Goal: Information Seeking & Learning: Learn about a topic

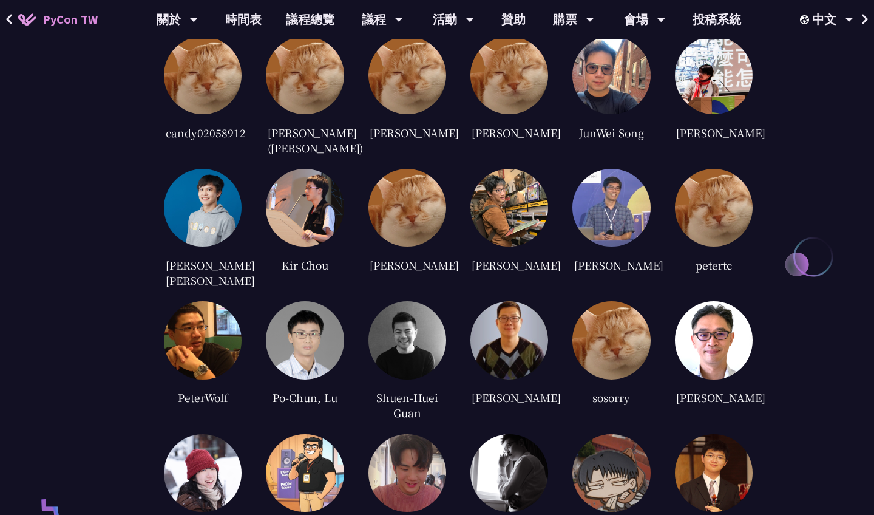
scroll to position [2862, 0]
click at [210, 215] on img at bounding box center [203, 208] width 78 height 78
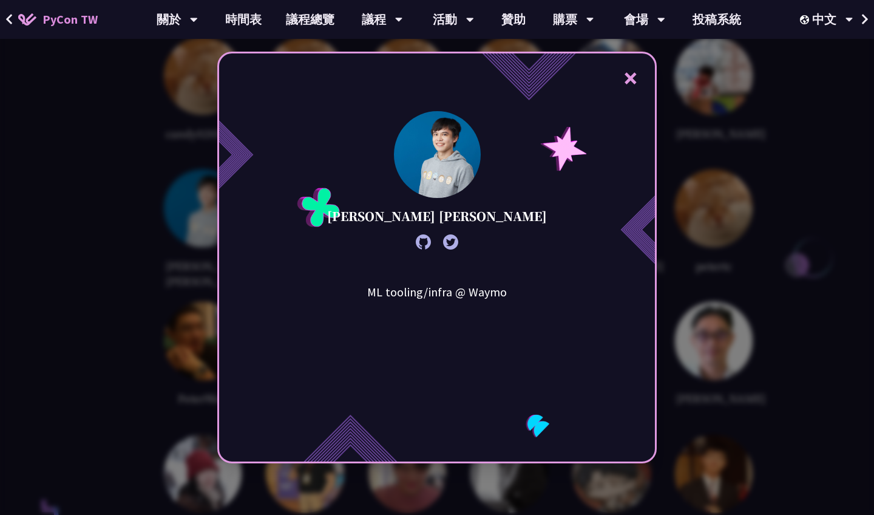
click at [177, 234] on div "× [PERSON_NAME] [PERSON_NAME] ML tooling/infra @ Waymo" at bounding box center [437, 257] width 874 height 515
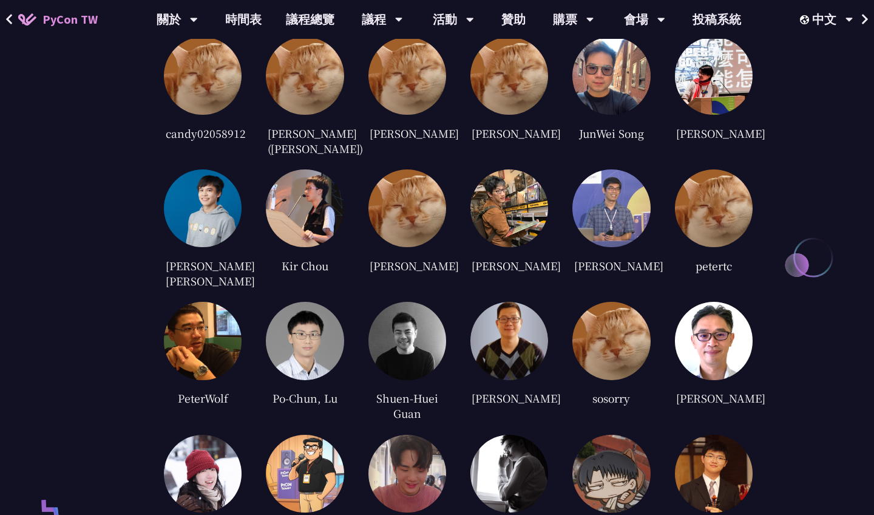
click at [485, 323] on img at bounding box center [509, 341] width 78 height 78
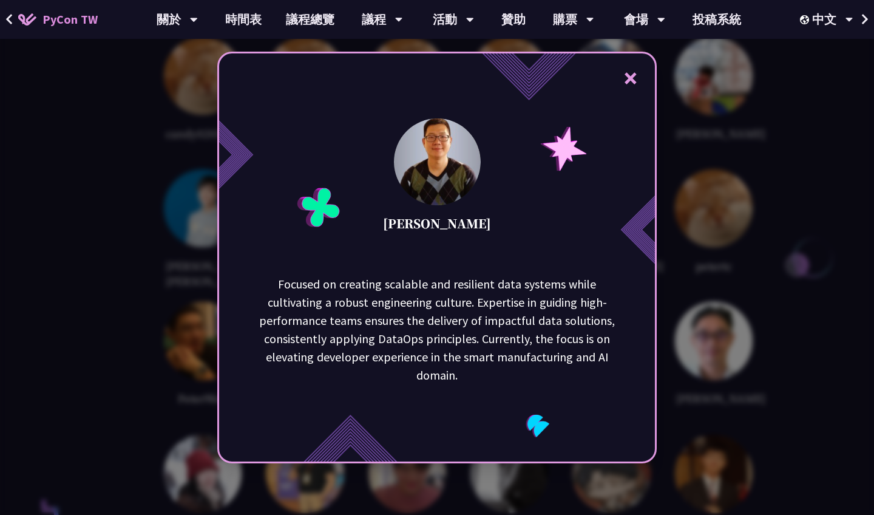
click at [158, 302] on div "× [PERSON_NAME] Focused on creating scalable and resilient data systems while c…" at bounding box center [437, 257] width 874 height 515
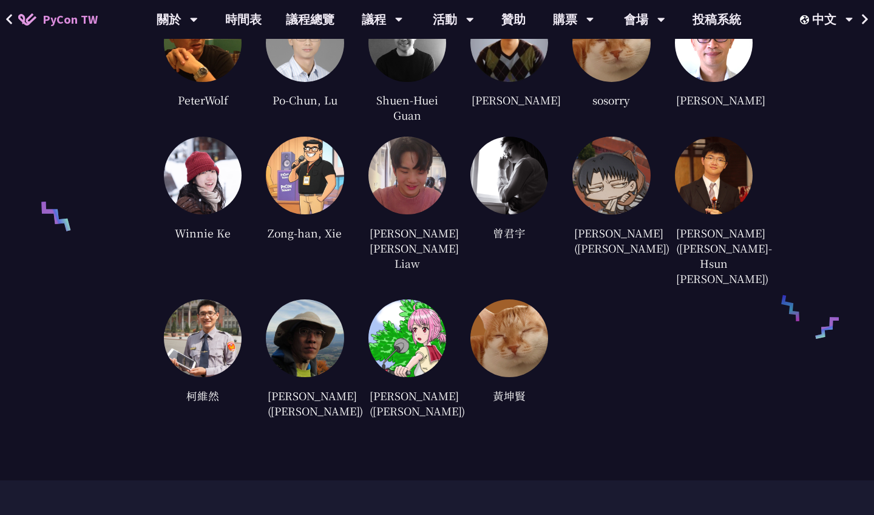
scroll to position [3138, 0]
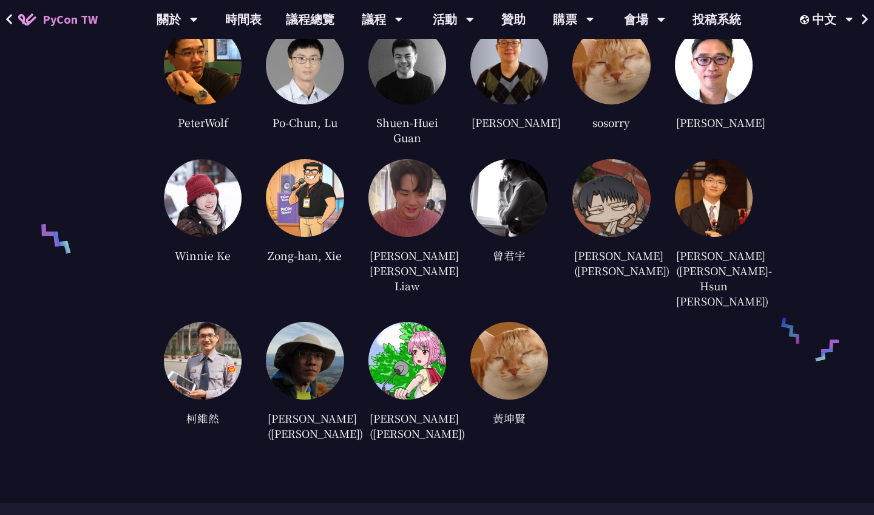
click at [697, 197] on img at bounding box center [714, 198] width 78 height 78
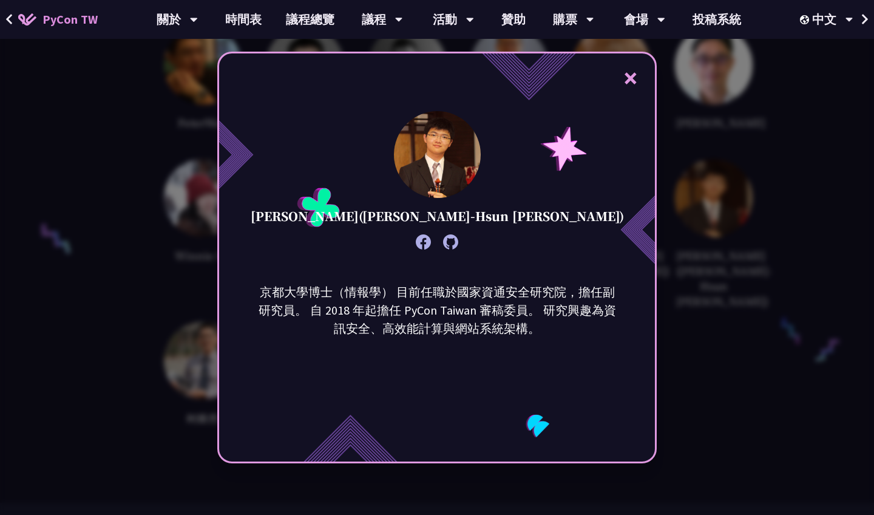
click at [697, 197] on div "× [PERSON_NAME]([PERSON_NAME]-Hsun [PERSON_NAME]) 京都大學博士（情報學） 目前任職於國家資通安全研究院，擔任…" at bounding box center [437, 257] width 874 height 515
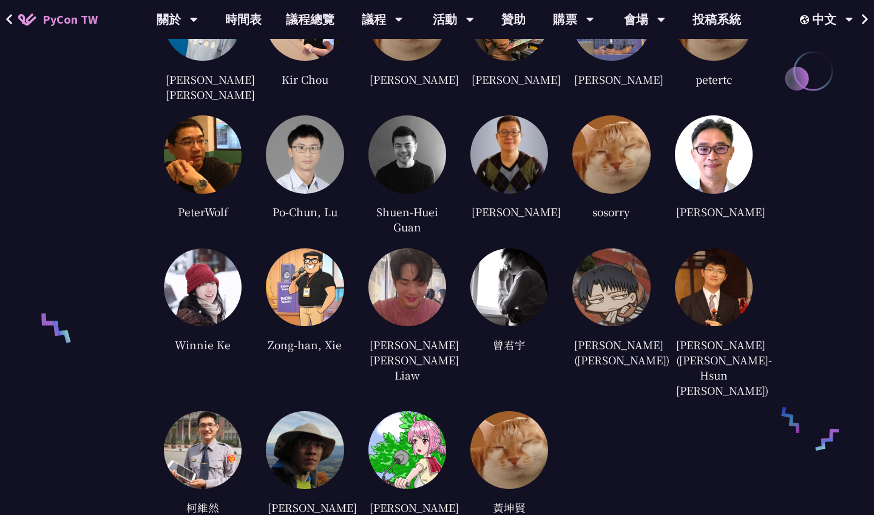
scroll to position [3031, 0]
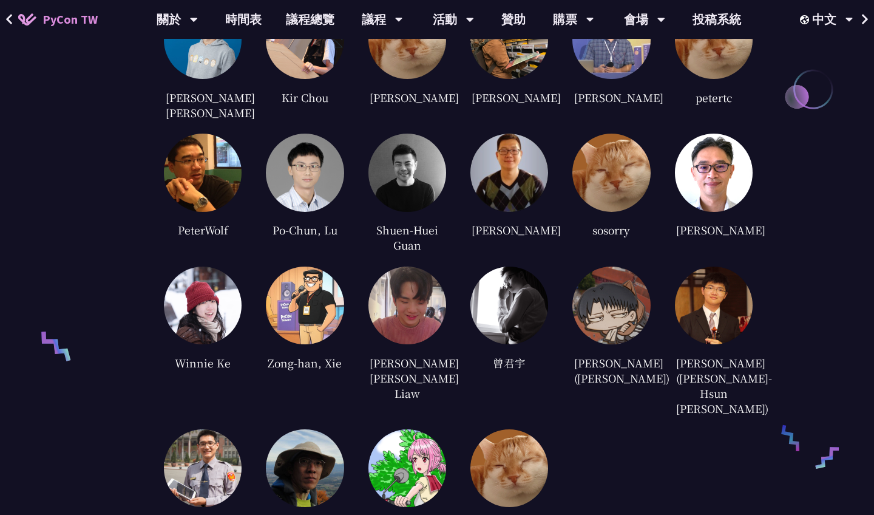
click at [624, 292] on img at bounding box center [611, 305] width 78 height 78
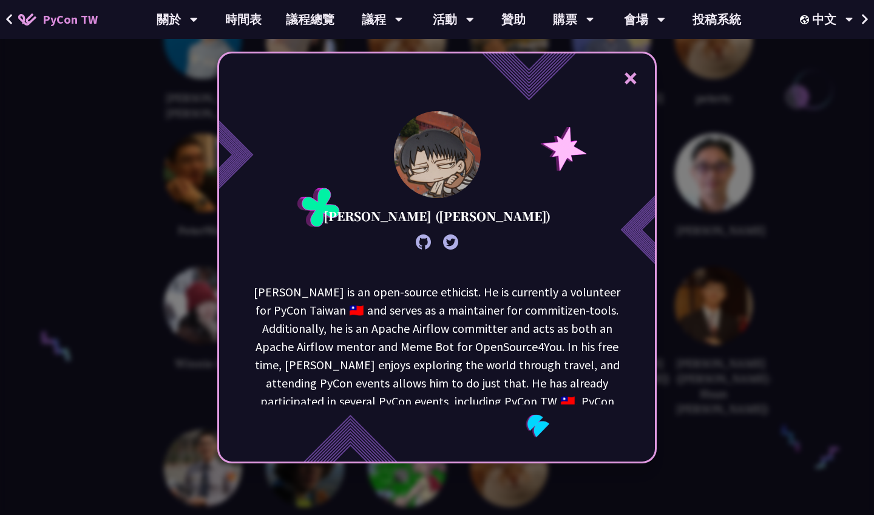
click at [706, 254] on div "× [PERSON_NAME] ([PERSON_NAME]) [PERSON_NAME] is an open-source ethicist. He is…" at bounding box center [437, 257] width 874 height 515
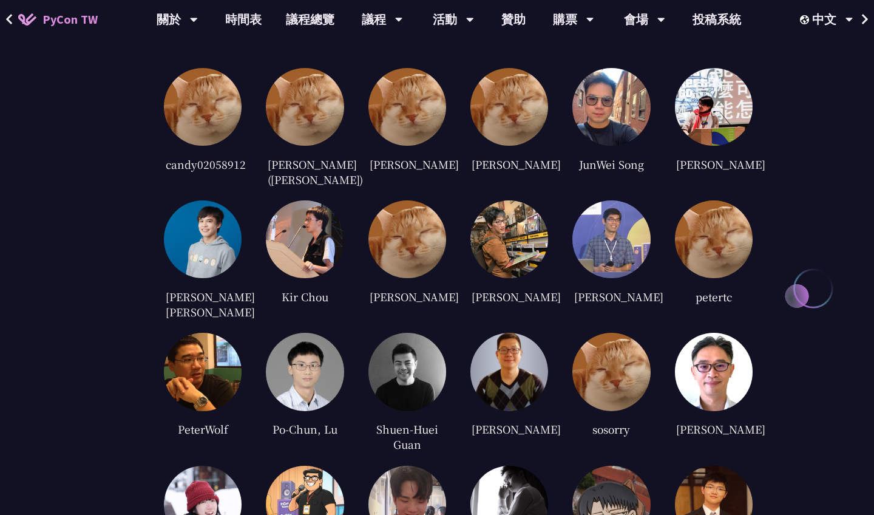
scroll to position [2812, 0]
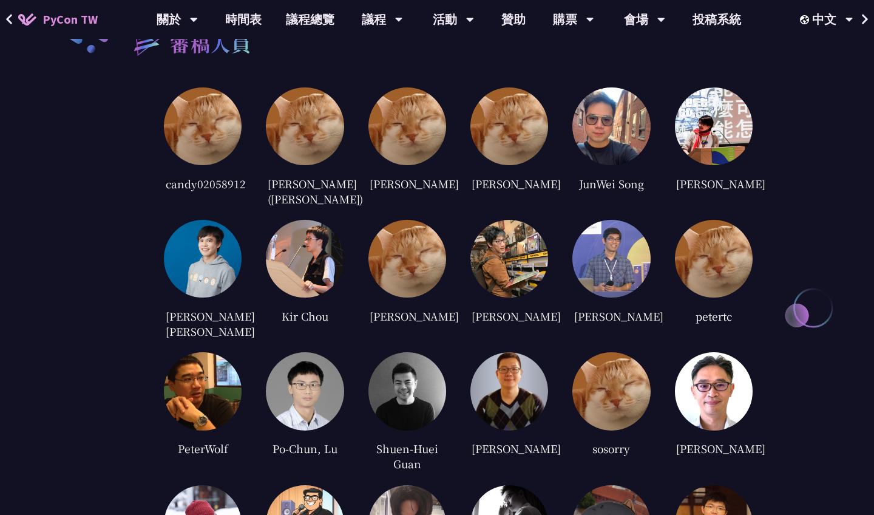
click at [491, 145] on img at bounding box center [509, 126] width 78 height 78
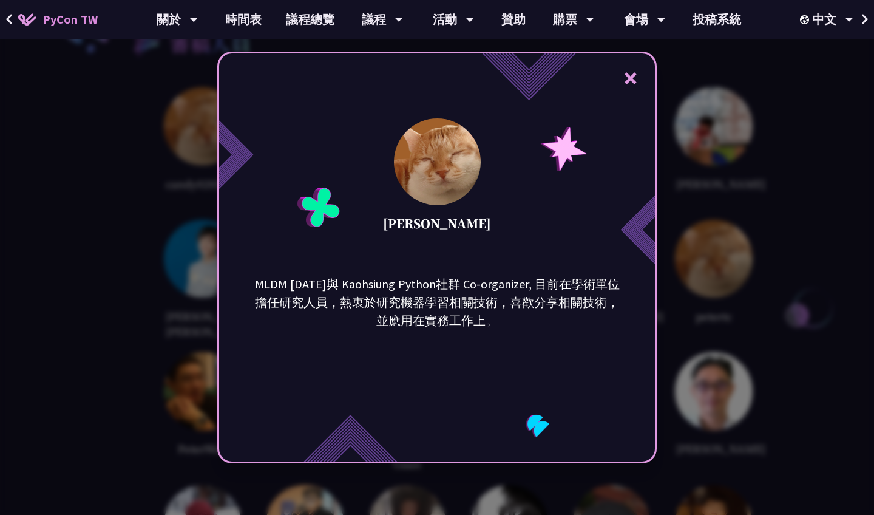
click at [145, 240] on div "× [PERSON_NAME] MLDM [DATE]與 Kaohsiung Python社群 Co-organizer, 目前在學術單位擔任研究人員，熱衷於…" at bounding box center [437, 257] width 874 height 515
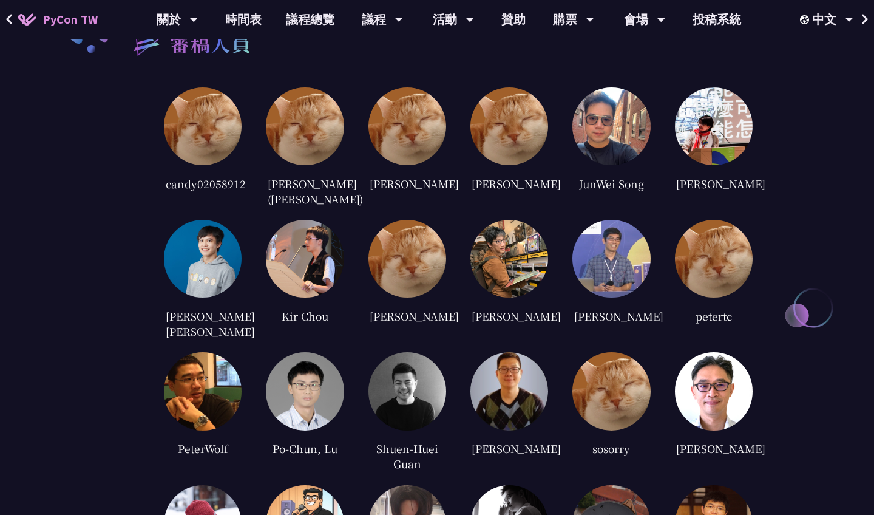
click at [286, 87] on img at bounding box center [305, 126] width 78 height 78
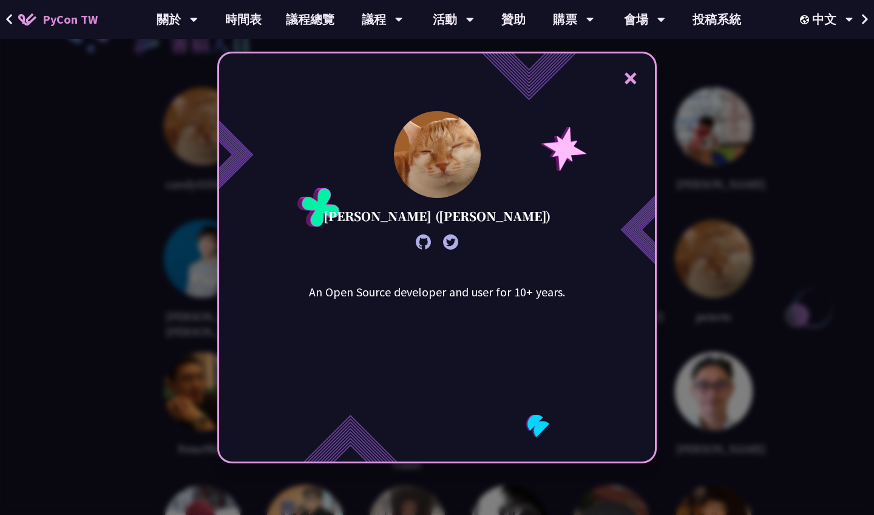
click at [184, 213] on div "× [PERSON_NAME] ([PERSON_NAME]) An Open Source developer and user for 10+ years." at bounding box center [437, 257] width 874 height 515
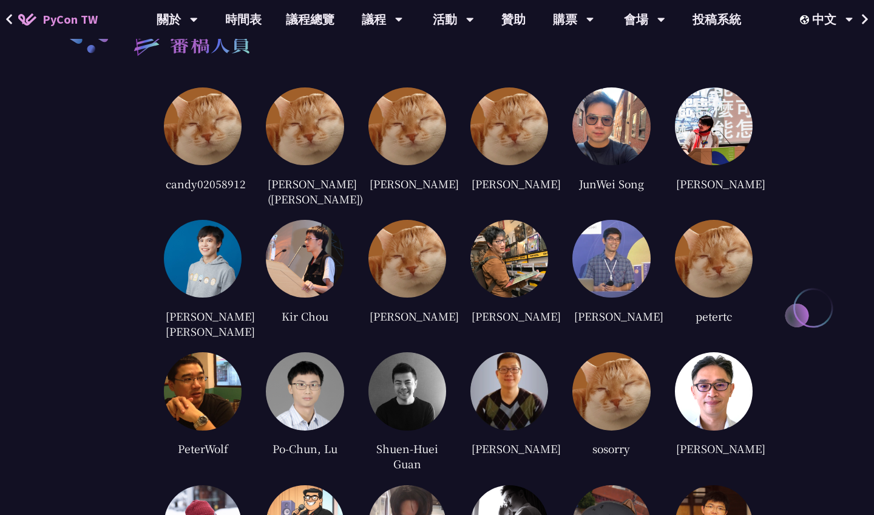
click at [219, 129] on img at bounding box center [203, 126] width 78 height 78
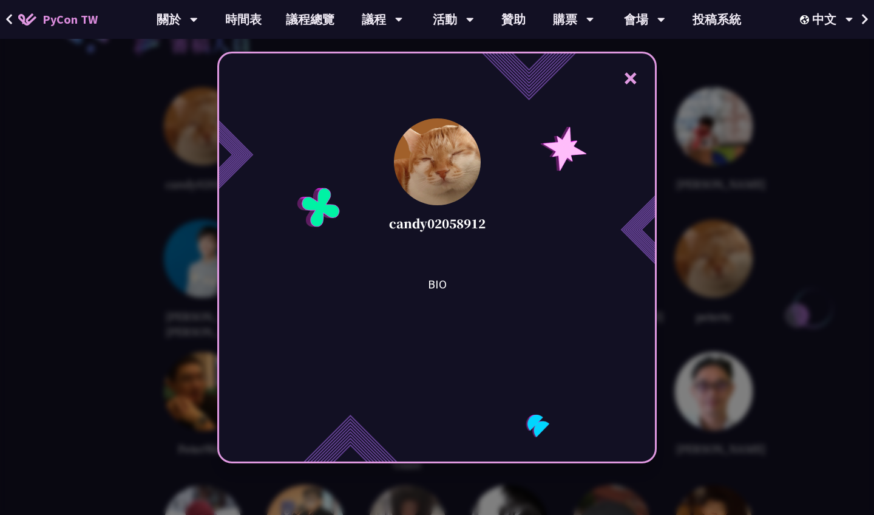
click at [157, 208] on div "× candy02058912 BIO" at bounding box center [437, 257] width 874 height 515
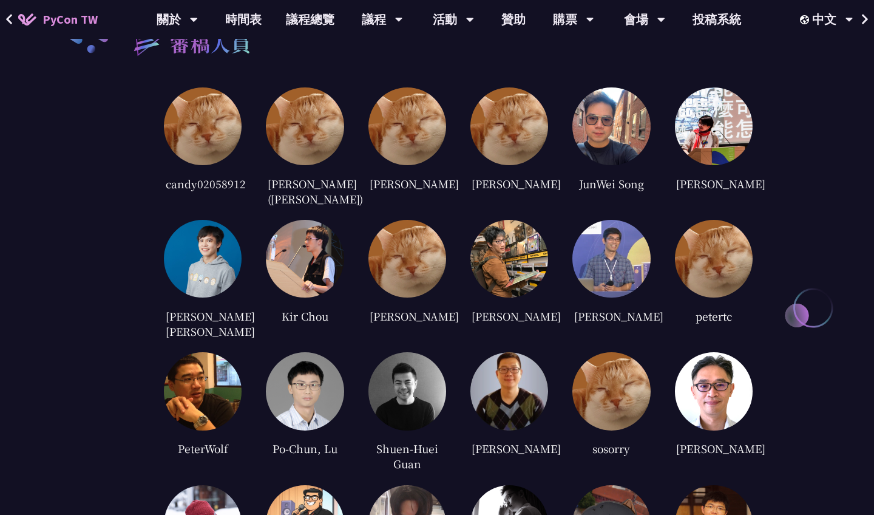
click at [715, 112] on img at bounding box center [714, 126] width 78 height 78
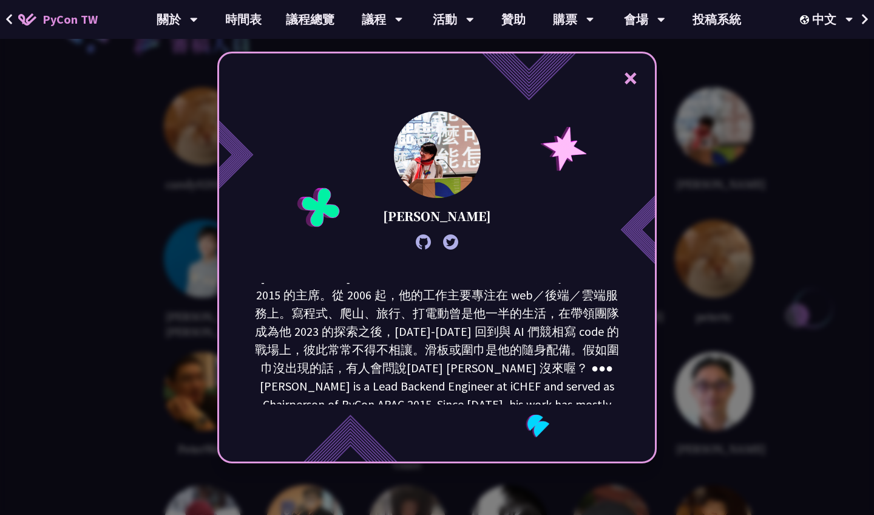
scroll to position [8, 0]
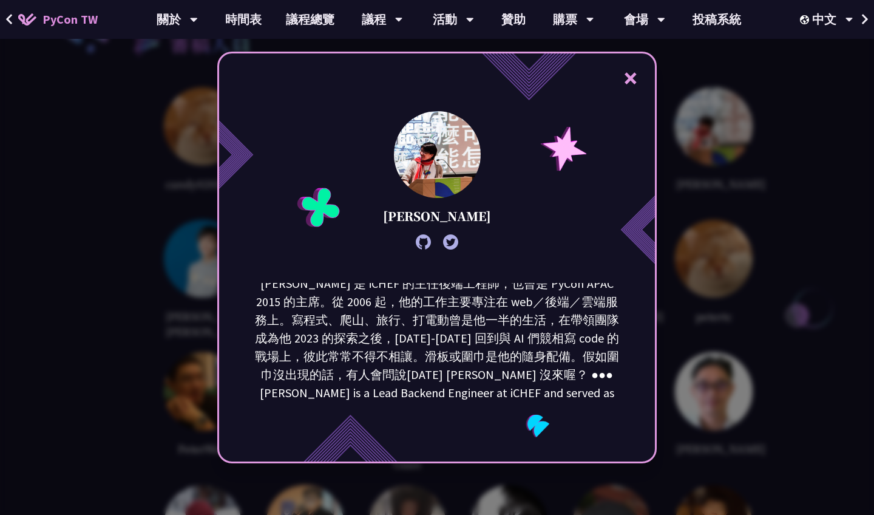
click at [731, 266] on div "× [PERSON_NAME]" at bounding box center [437, 257] width 874 height 515
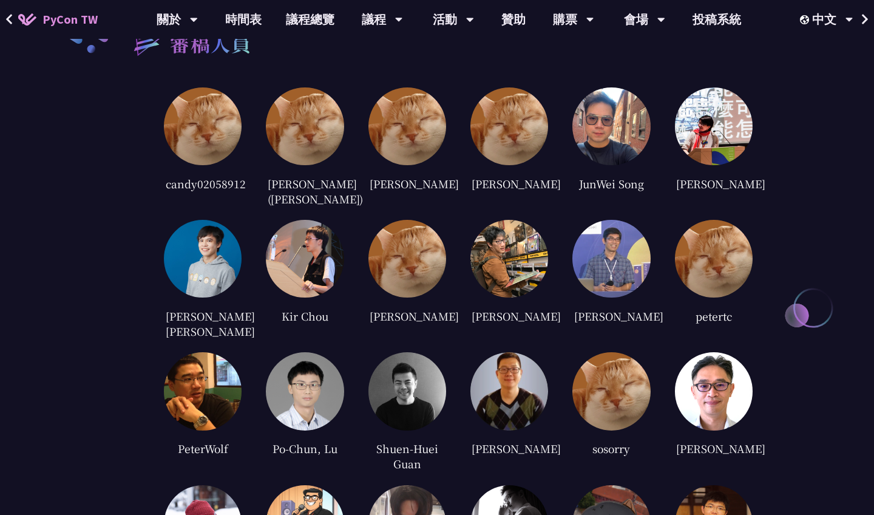
click at [182, 265] on img at bounding box center [203, 259] width 78 height 78
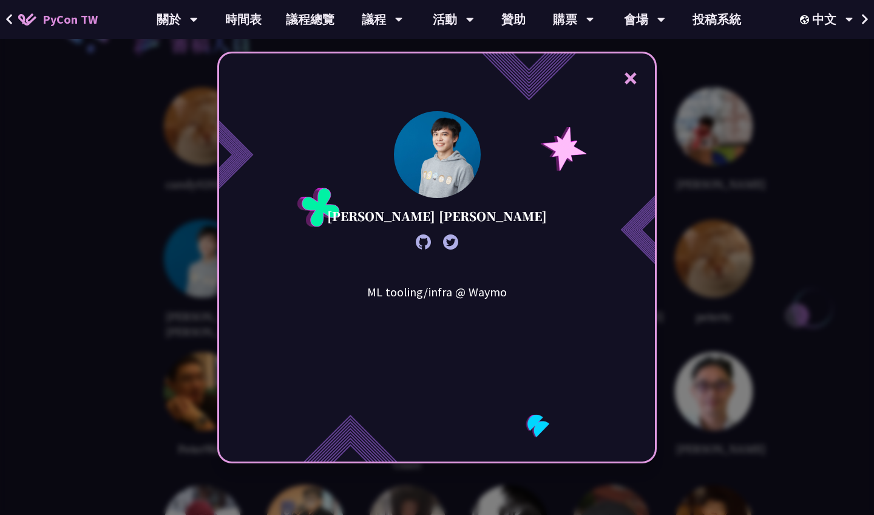
click at [182, 265] on div "× [PERSON_NAME] [PERSON_NAME] ML tooling/infra @ Waymo" at bounding box center [437, 257] width 874 height 515
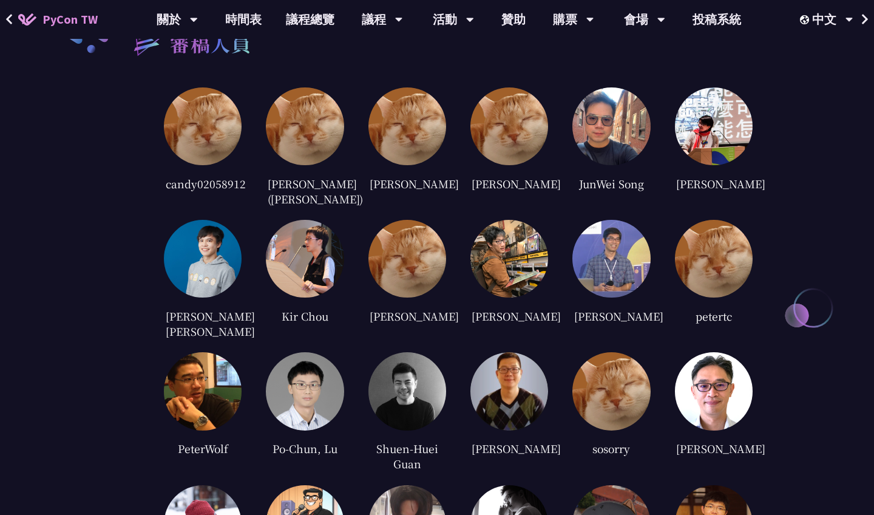
click at [396, 251] on img at bounding box center [407, 259] width 78 height 78
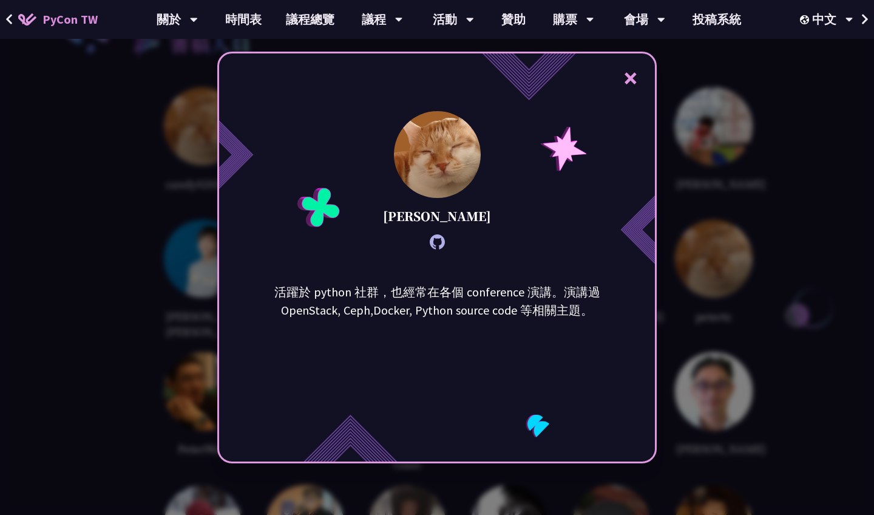
click at [752, 255] on div "× [PERSON_NAME] 活躍於 python 社群，也經常在各個 conference 演講。演講過 OpenStack, Ceph,Docker, …" at bounding box center [437, 257] width 874 height 515
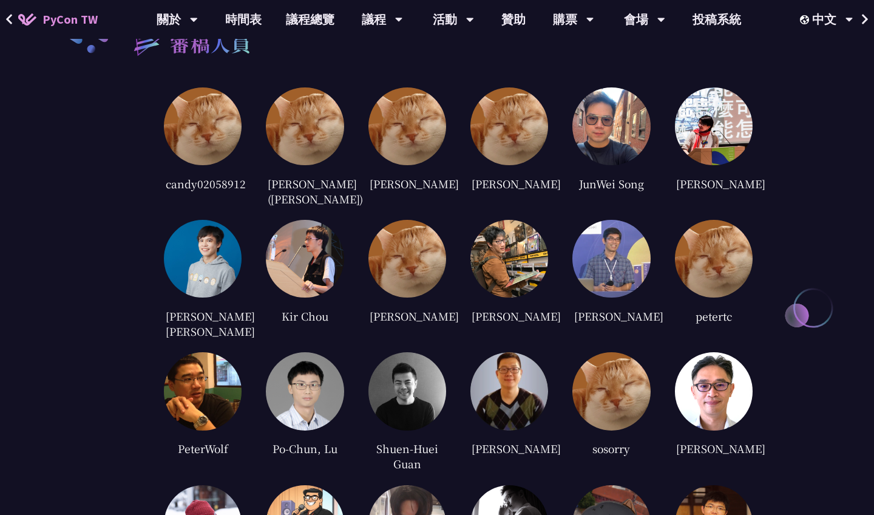
click at [532, 255] on img at bounding box center [509, 259] width 78 height 78
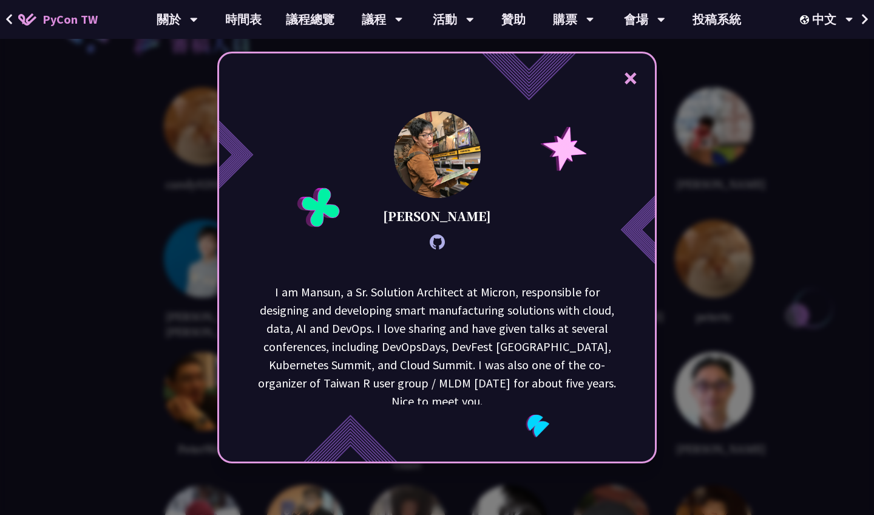
click at [724, 285] on div "× [PERSON_NAME] I am [GEOGRAPHIC_DATA], a Sr. Solution Architect at Micron, res…" at bounding box center [437, 257] width 874 height 515
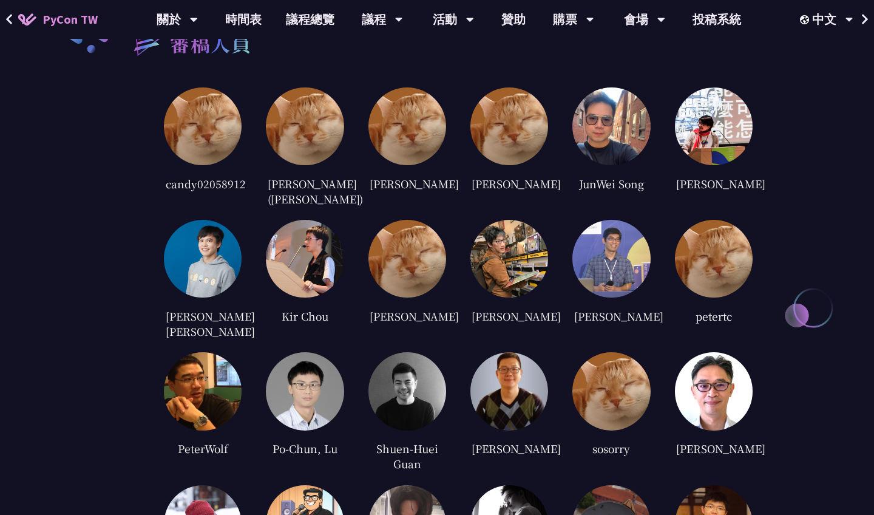
click at [624, 275] on img at bounding box center [611, 259] width 78 height 78
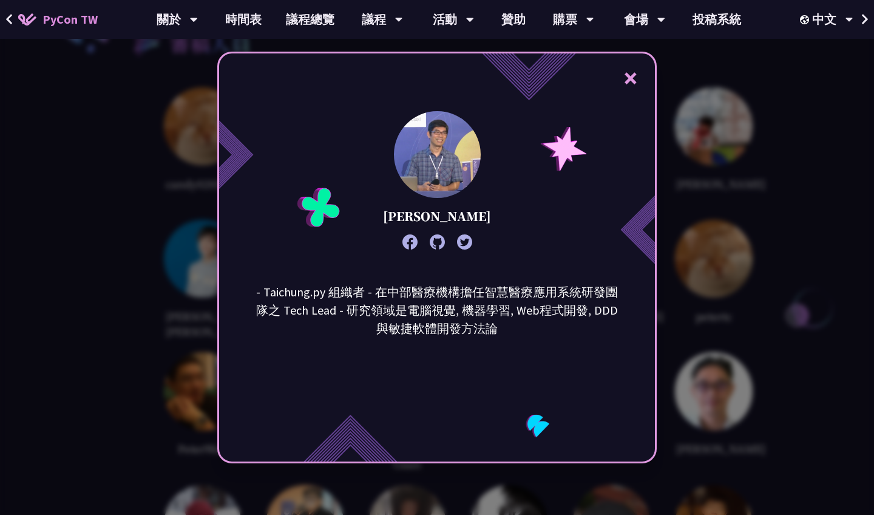
click at [751, 282] on div "× [PERSON_NAME] - Taichung.py 組織者 - 在中部醫療機構擔任智慧醫療應用系統研發團隊之 Tech Lead - 研究領域是電腦視…" at bounding box center [437, 257] width 874 height 515
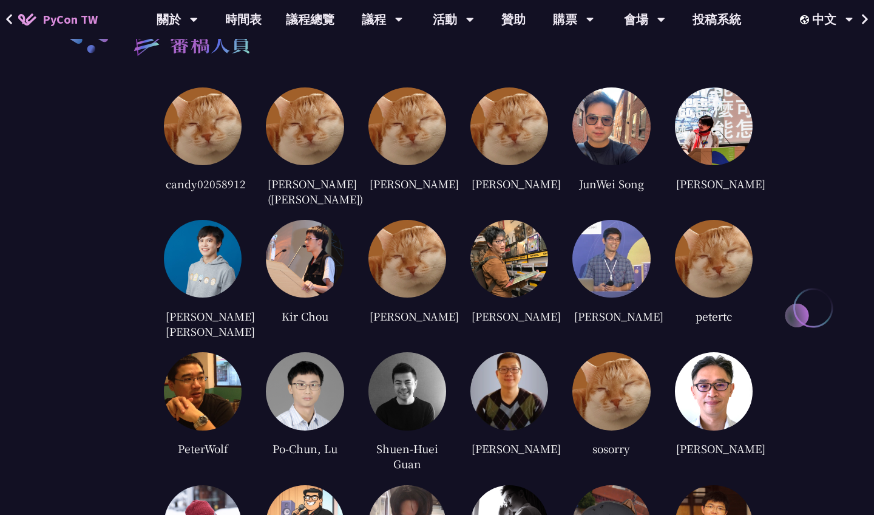
click at [314, 372] on img at bounding box center [305, 391] width 78 height 78
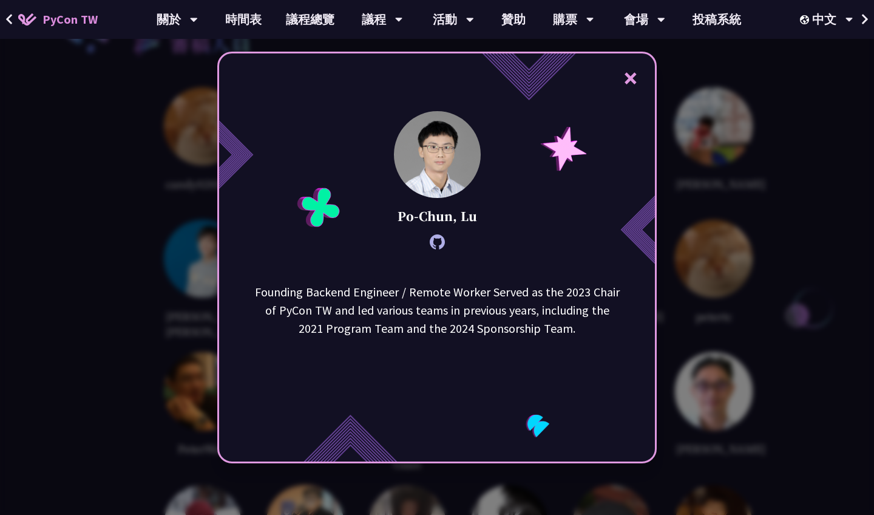
click at [150, 324] on div "× [PERSON_NAME], [PERSON_NAME] Founding Backend Engineer / Remote Worker Served…" at bounding box center [437, 257] width 874 height 515
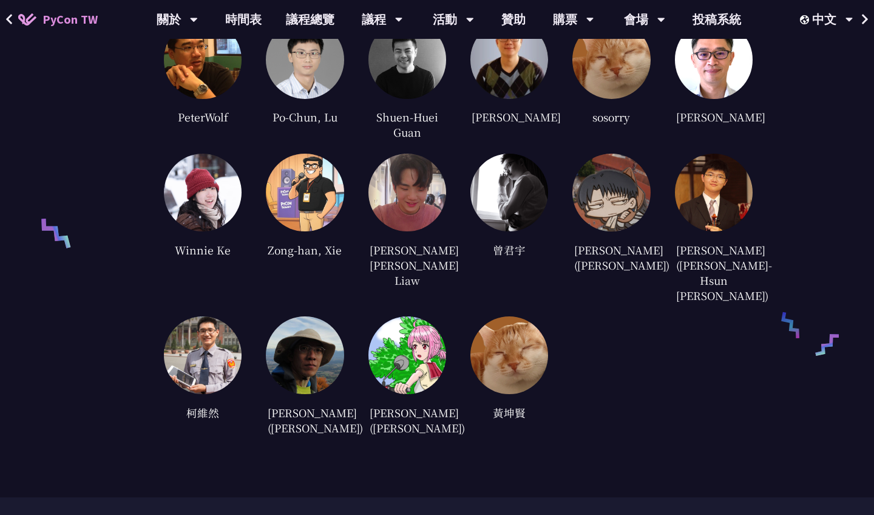
scroll to position [3304, 0]
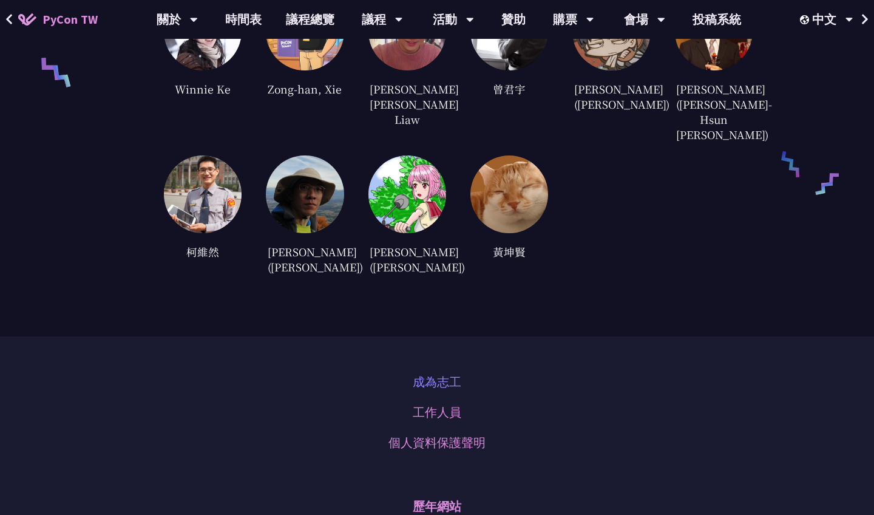
click at [437, 373] on link "成為志工" at bounding box center [437, 382] width 49 height 18
click at [458, 403] on link "工作人員" at bounding box center [437, 412] width 49 height 18
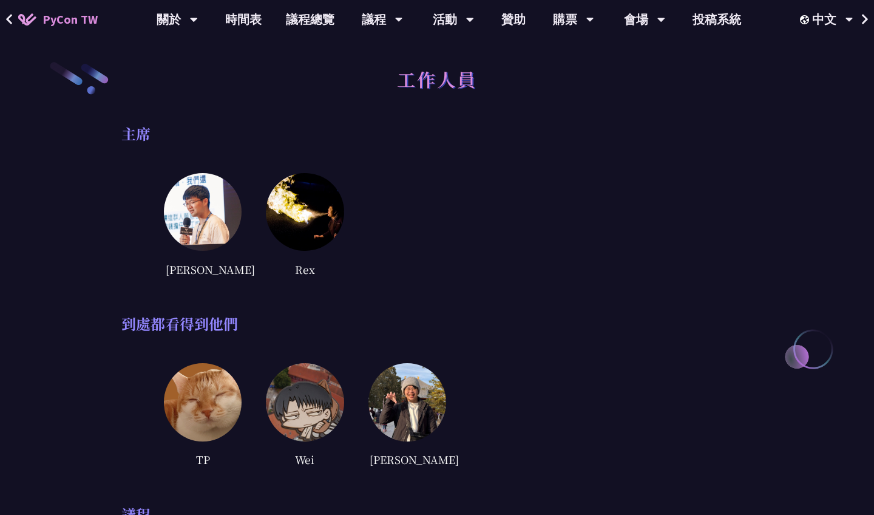
click at [211, 218] on img at bounding box center [203, 212] width 78 height 78
click at [223, 225] on img at bounding box center [203, 212] width 78 height 78
click at [712, 21] on link "投稿系統" at bounding box center [716, 19] width 73 height 39
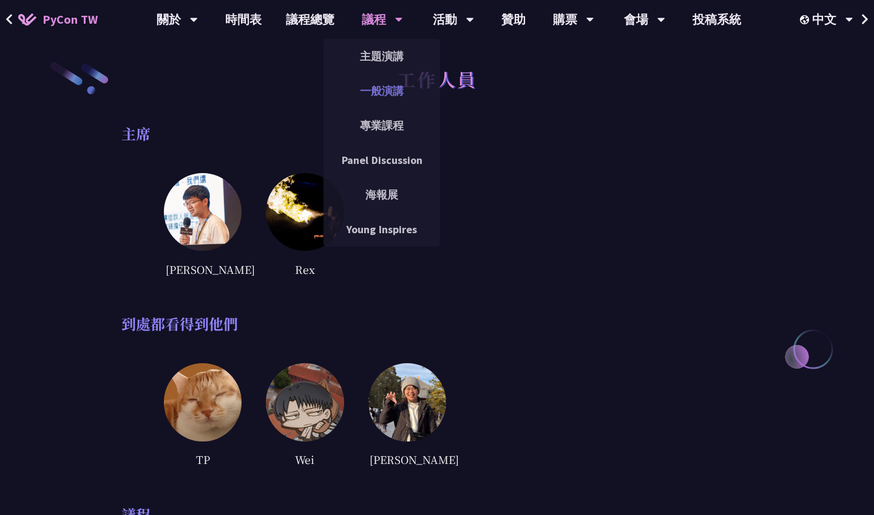
click at [365, 83] on link "一般演講" at bounding box center [381, 90] width 117 height 29
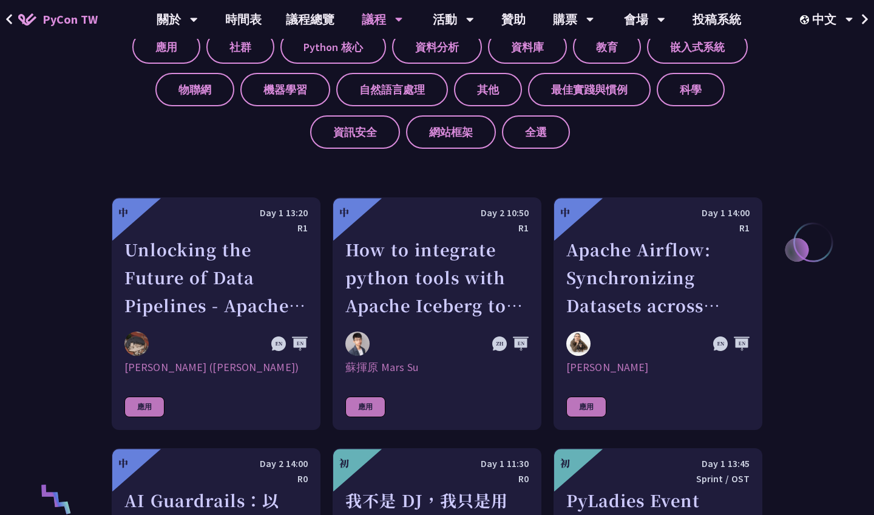
scroll to position [513, 0]
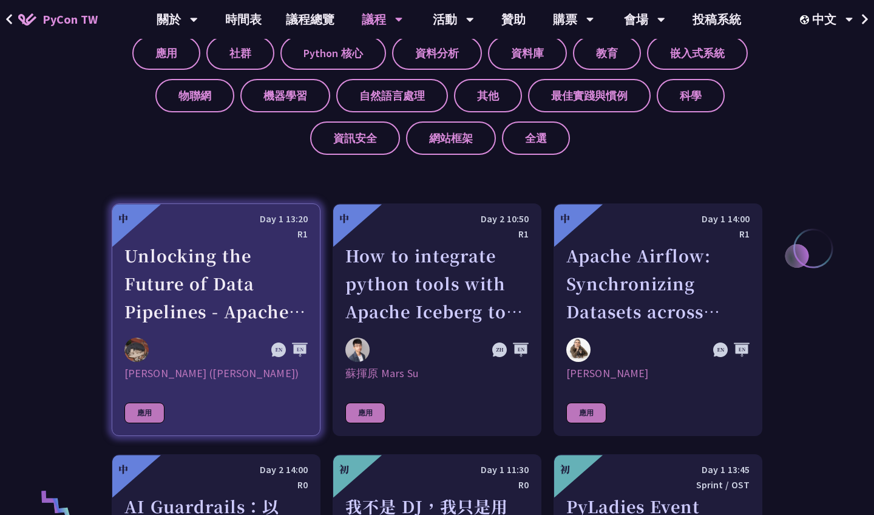
click at [272, 307] on div "Unlocking the Future of Data Pipelines - Apache Airflow 3" at bounding box center [215, 284] width 183 height 84
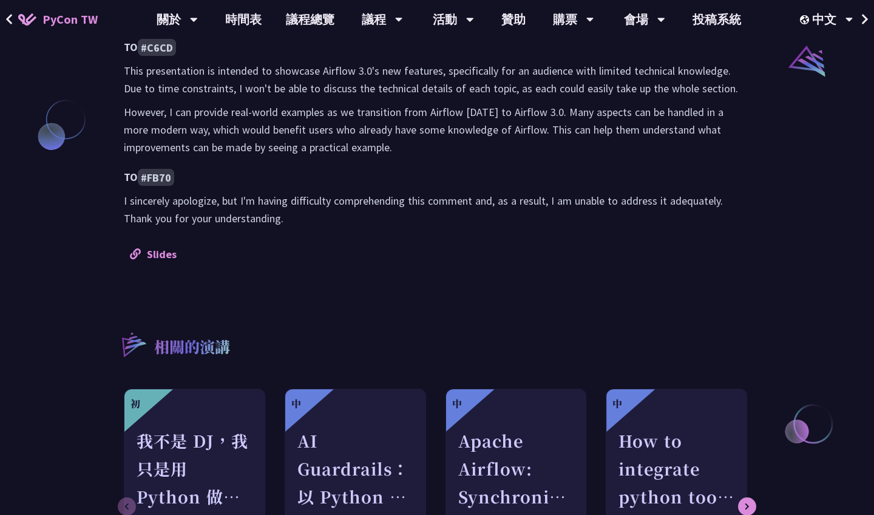
scroll to position [1050, 0]
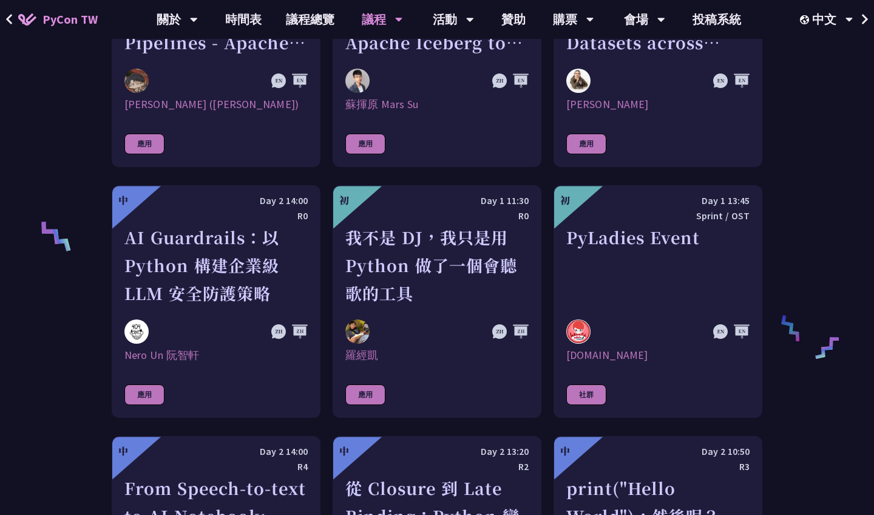
scroll to position [858, 0]
